Goal: Browse casually: Explore the website without a specific task or goal

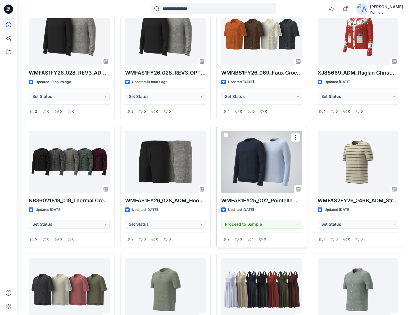
scroll to position [85, 0]
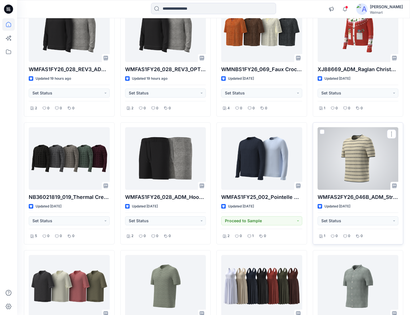
click at [339, 174] on div at bounding box center [358, 158] width 81 height 63
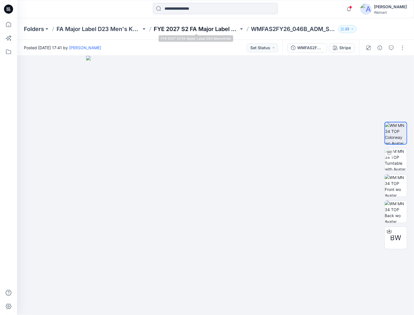
click at [217, 27] on p "FYE 2027 S2 FA Major Label D23 Mens Knits" at bounding box center [196, 29] width 85 height 8
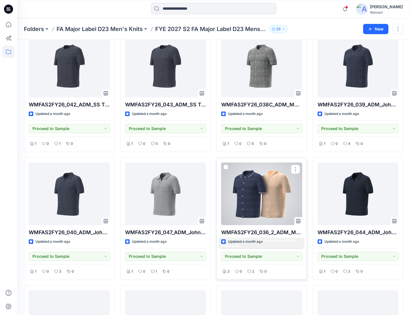
scroll to position [171, 0]
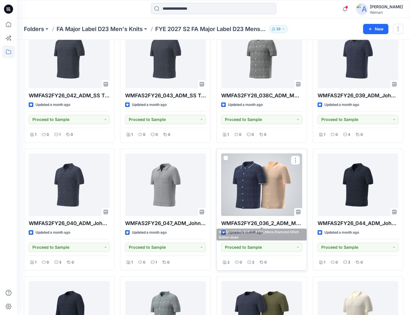
click at [291, 191] on div at bounding box center [261, 184] width 81 height 63
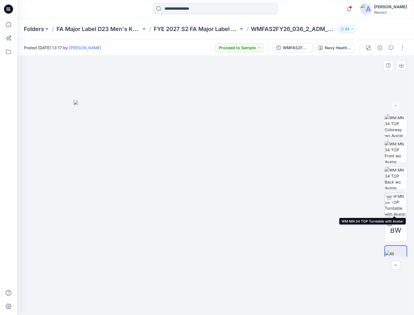
click at [390, 210] on img at bounding box center [396, 204] width 22 height 22
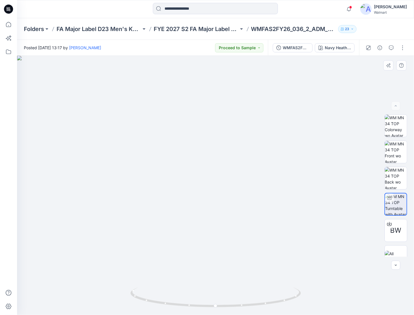
drag, startPoint x: 217, startPoint y: 153, endPoint x: 209, endPoint y: 225, distance: 73.2
click at [224, 245] on img at bounding box center [218, 185] width 402 height 259
click at [11, 8] on icon at bounding box center [8, 9] width 9 height 9
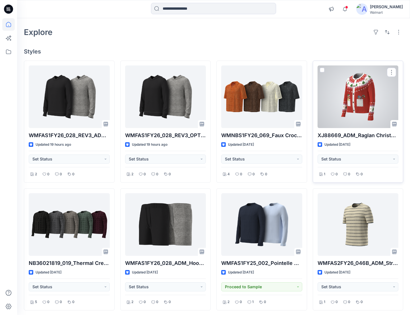
scroll to position [28, 0]
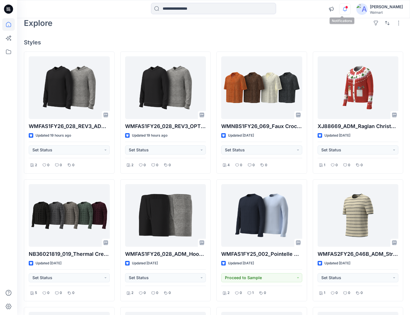
click at [339, 9] on icon "button" at bounding box center [344, 8] width 11 height 11
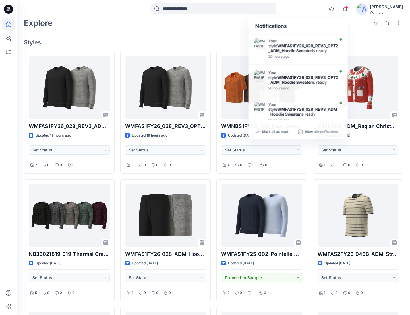
click at [169, 30] on div "Welcome back, [PERSON_NAME] New Explore Styles WMFAS1FY26_028_REV3_ADM_Hoodie S…" at bounding box center [213, 223] width 393 height 466
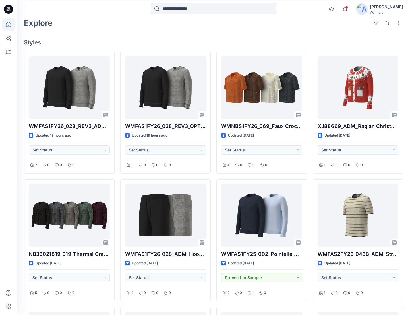
drag, startPoint x: 12, startPoint y: 7, endPoint x: 16, endPoint y: 5, distance: 5.0
click at [14, 6] on div at bounding box center [8, 9] width 18 height 18
click at [8, 10] on icon at bounding box center [8, 9] width 9 height 9
